Goal: Information Seeking & Learning: Check status

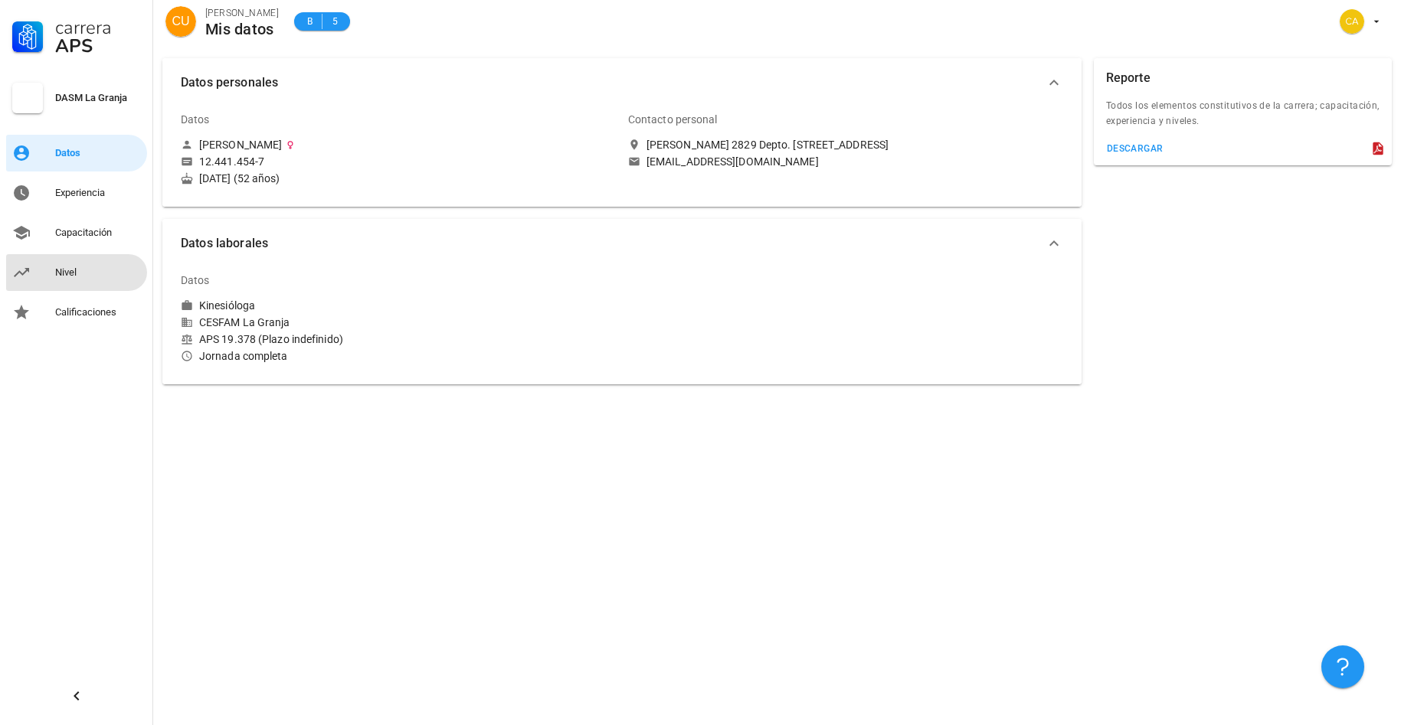
click at [79, 276] on div "Nivel" at bounding box center [98, 273] width 86 height 12
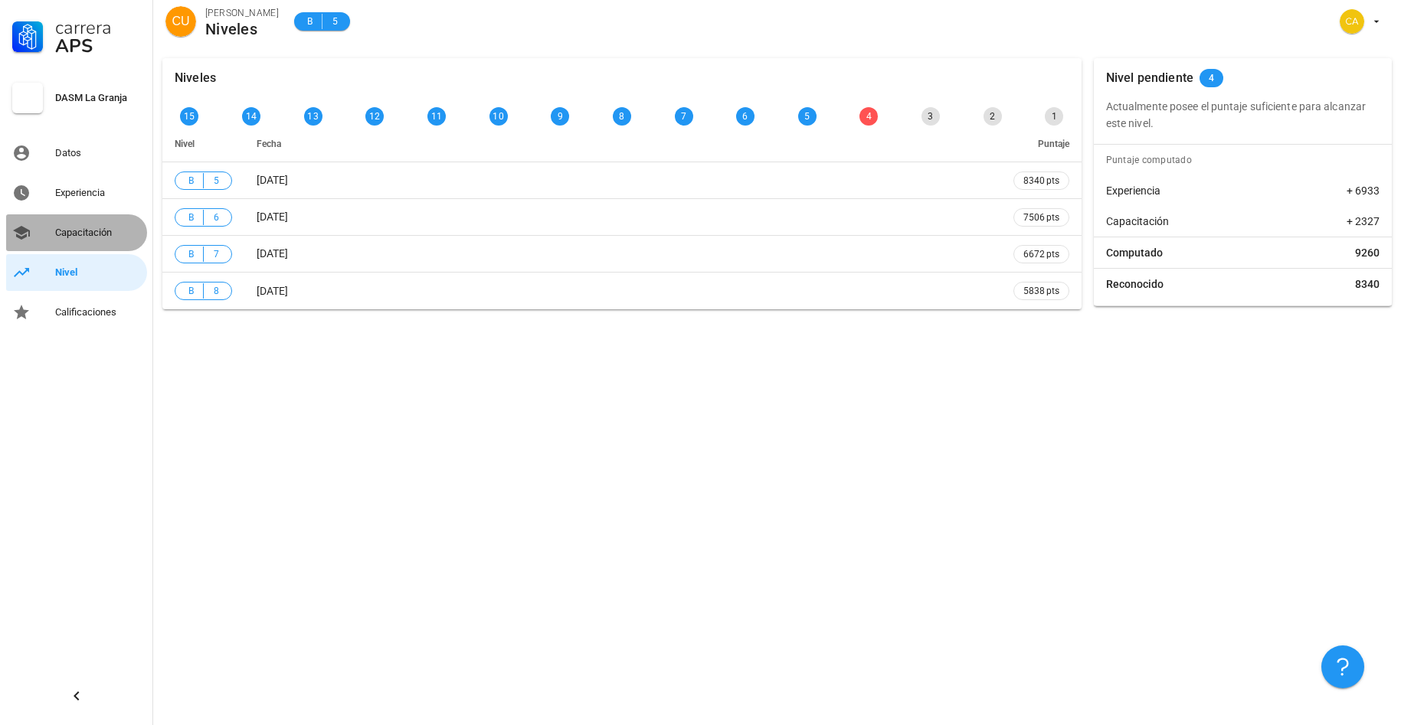
click at [110, 234] on div "Capacitación" at bounding box center [98, 233] width 86 height 12
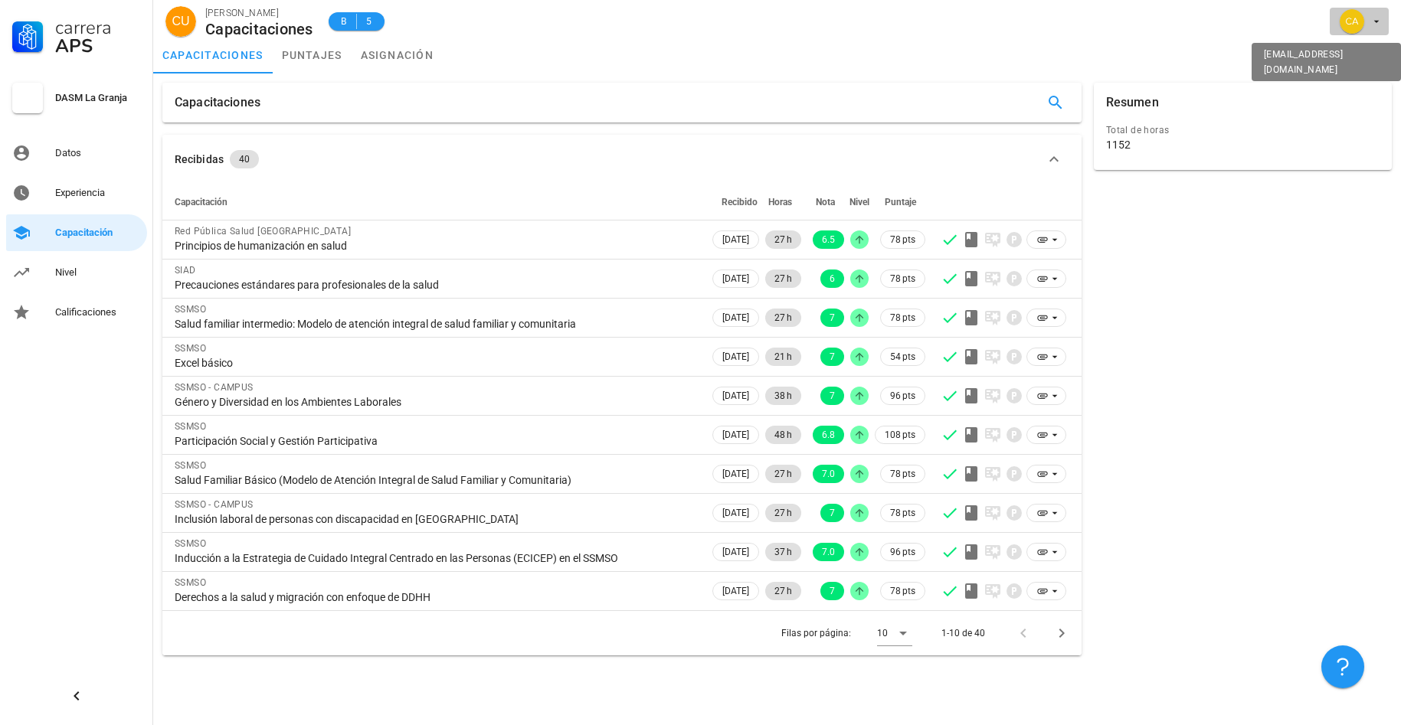
click at [1375, 20] on icon "button" at bounding box center [1376, 21] width 12 height 12
click at [1370, 61] on div "Salir" at bounding box center [1368, 59] width 25 height 31
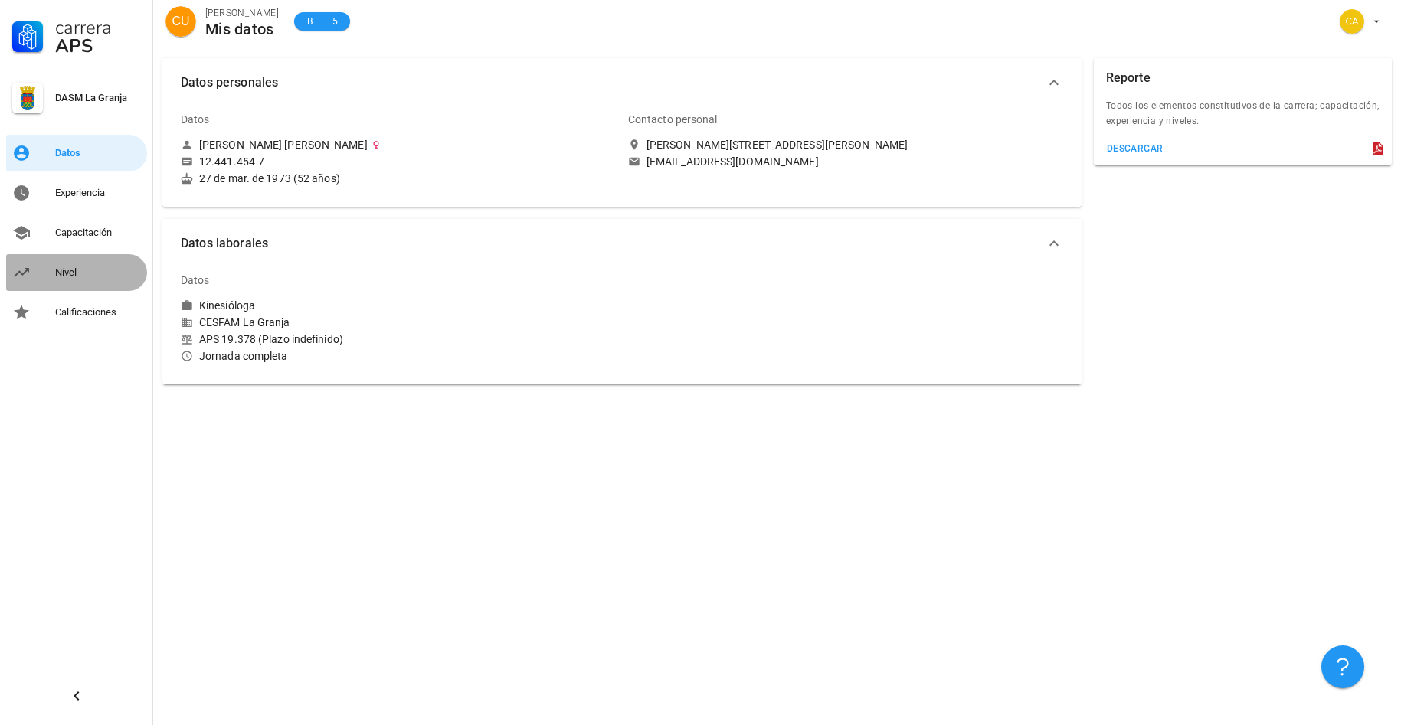
click at [61, 270] on div "Nivel" at bounding box center [98, 273] width 86 height 12
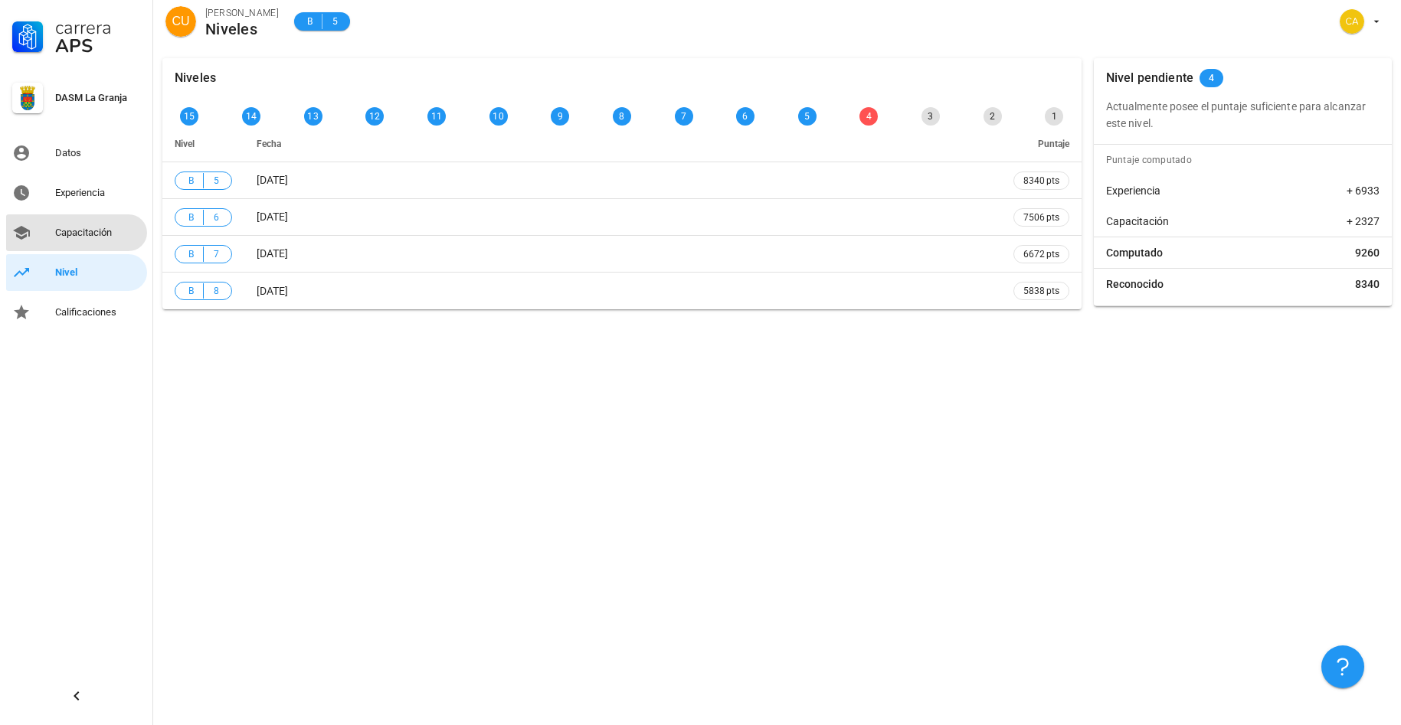
click at [91, 234] on div "Capacitación" at bounding box center [98, 233] width 86 height 12
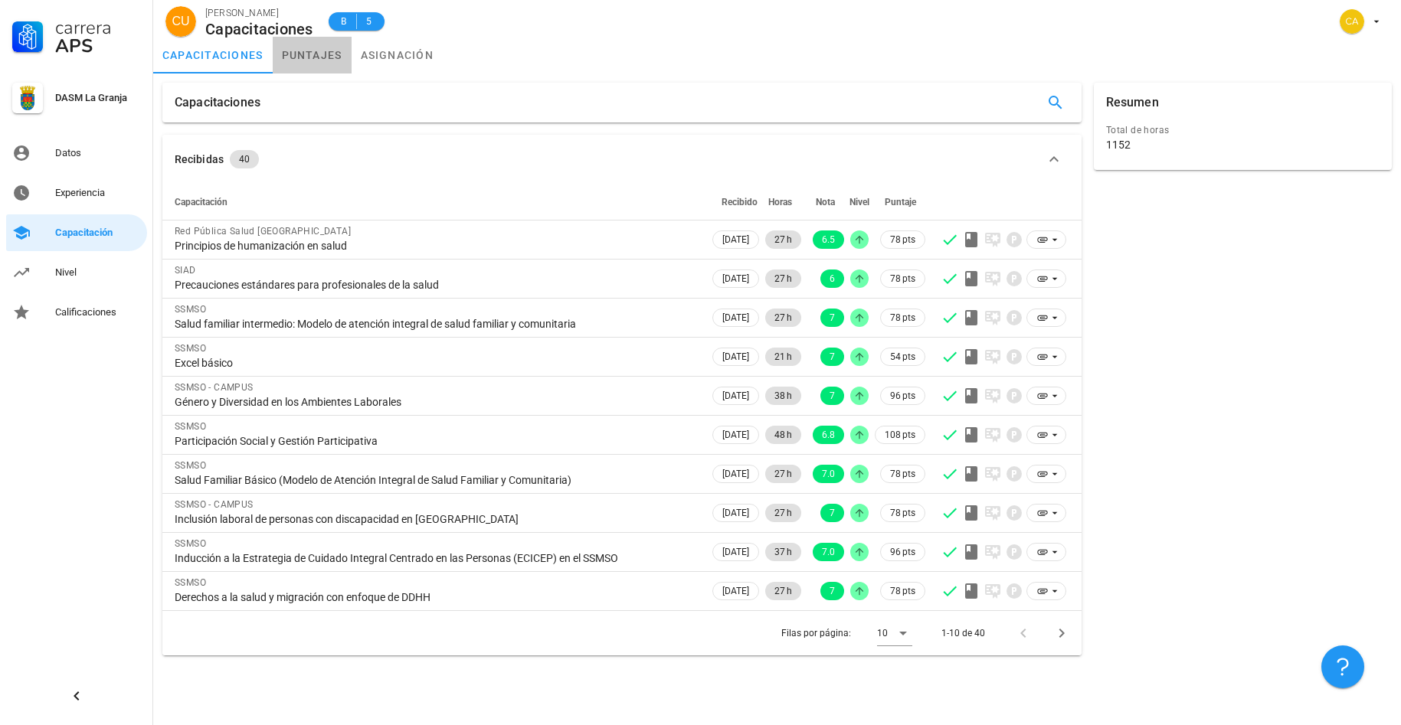
click at [305, 51] on link "puntajes" at bounding box center [312, 55] width 79 height 37
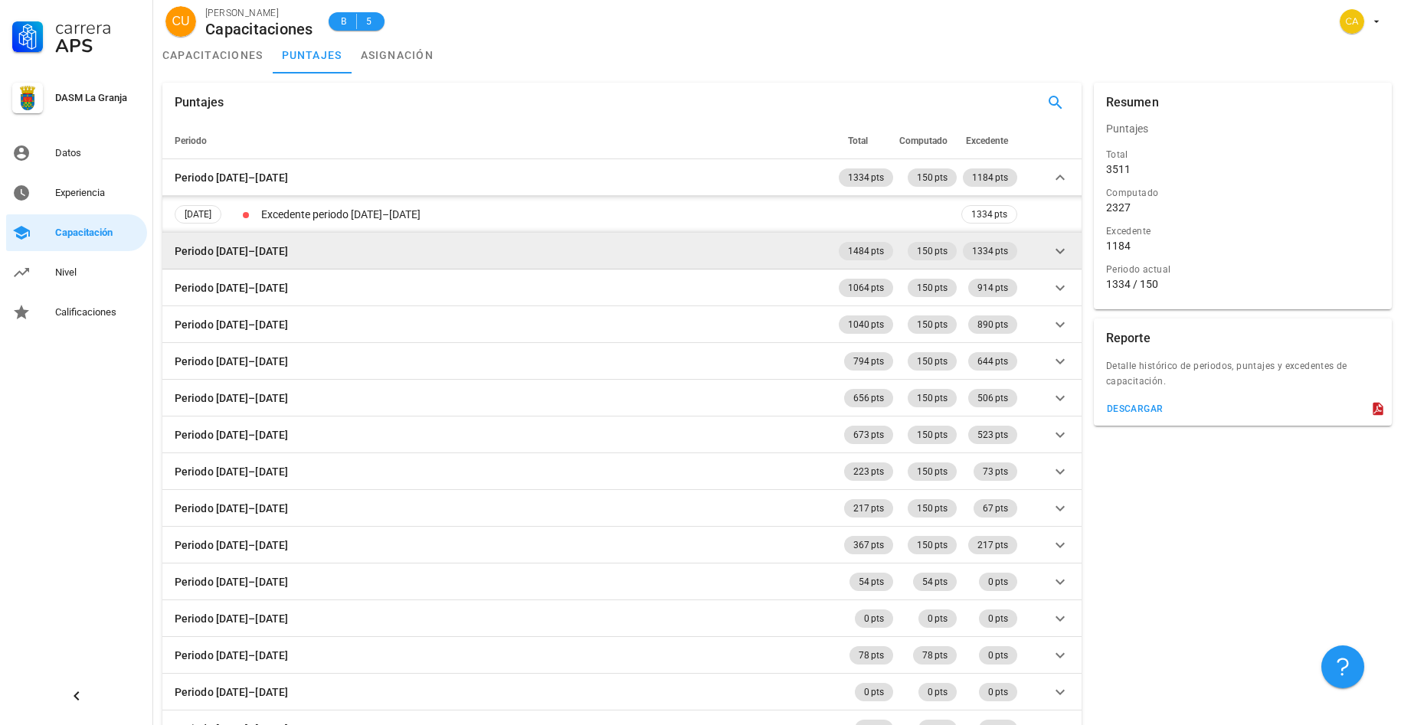
click at [1056, 250] on icon at bounding box center [1059, 250] width 9 height 5
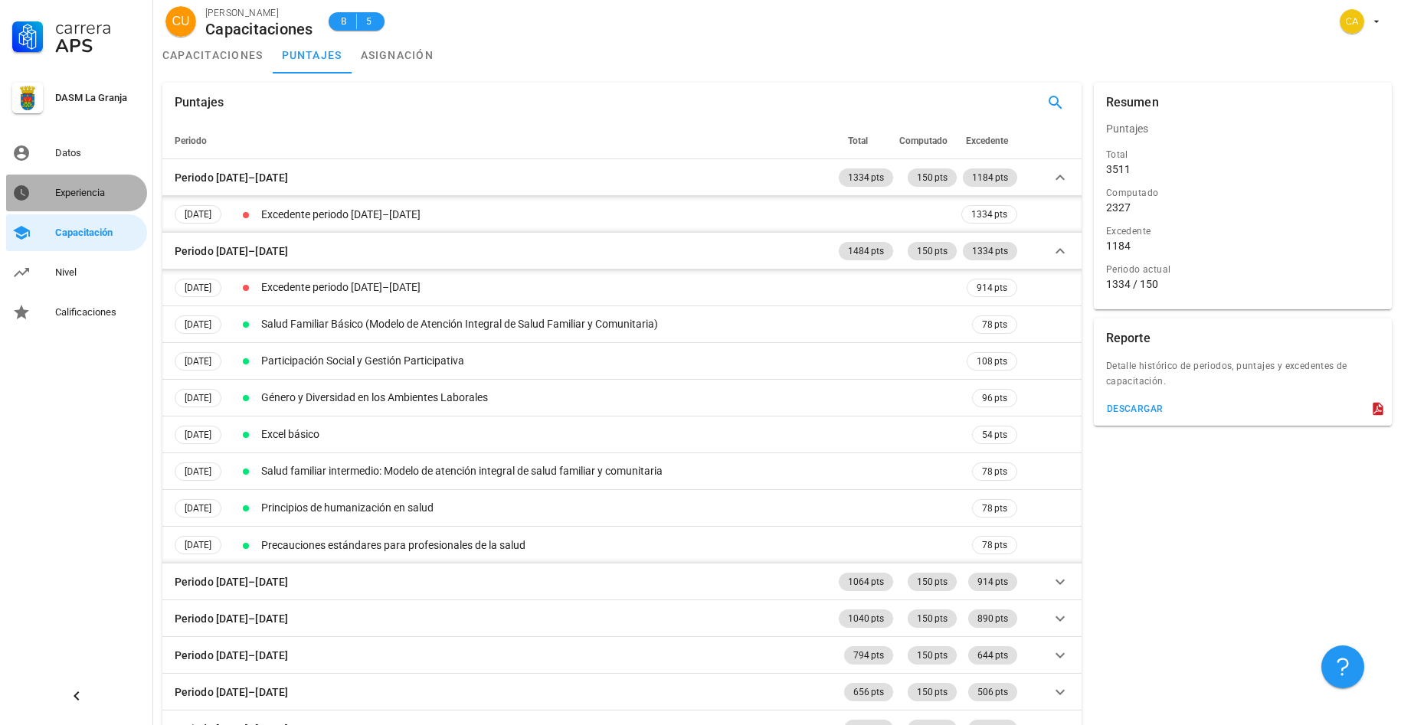
click at [92, 195] on div "Experiencia" at bounding box center [98, 193] width 86 height 12
